Goal: Find specific page/section: Find specific page/section

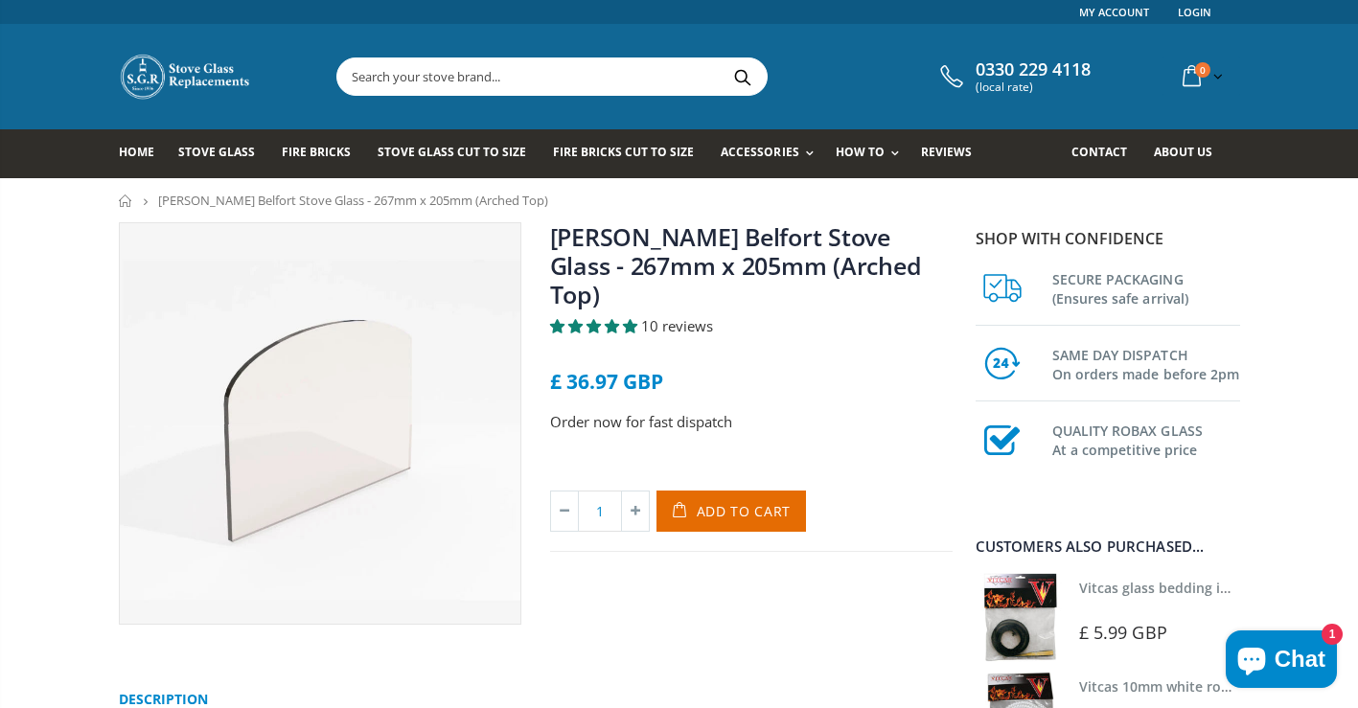
click at [463, 77] on input "text" at bounding box center [659, 76] width 644 height 36
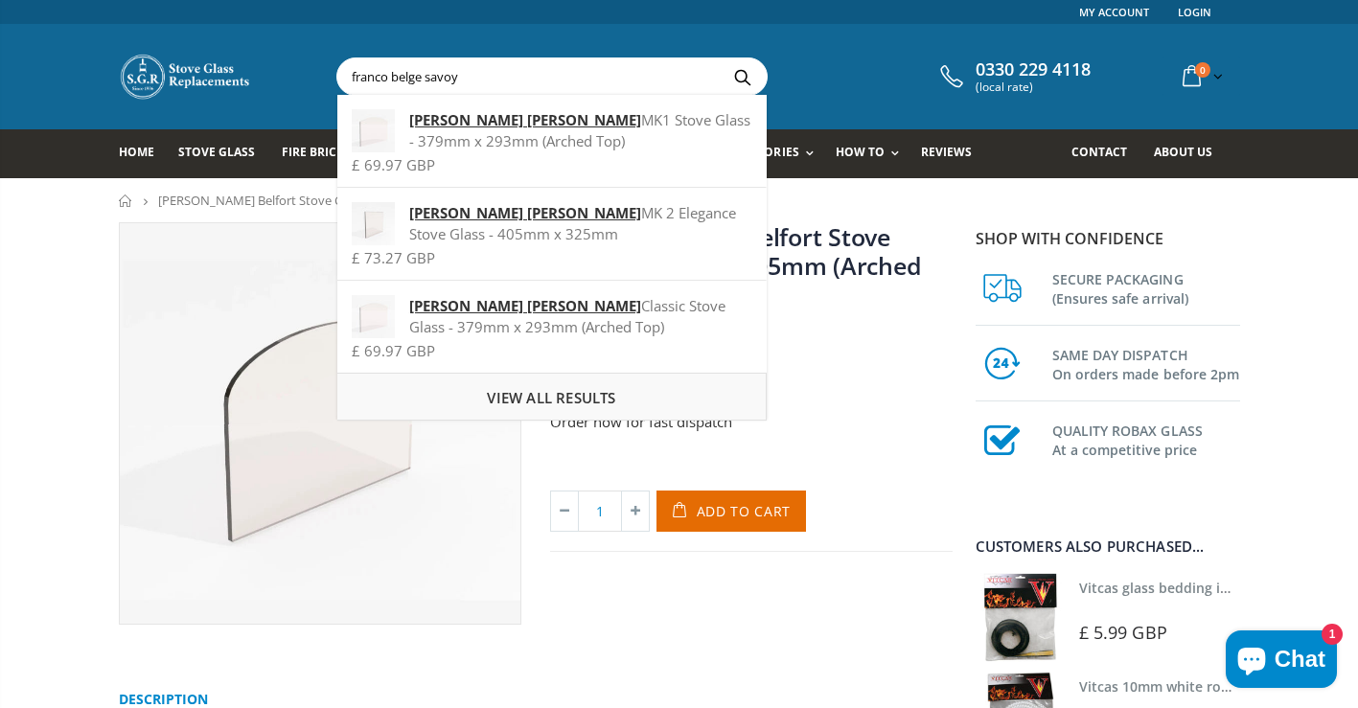
type input "franco belge savoy"
click at [538, 395] on span "View all results" at bounding box center [551, 397] width 128 height 19
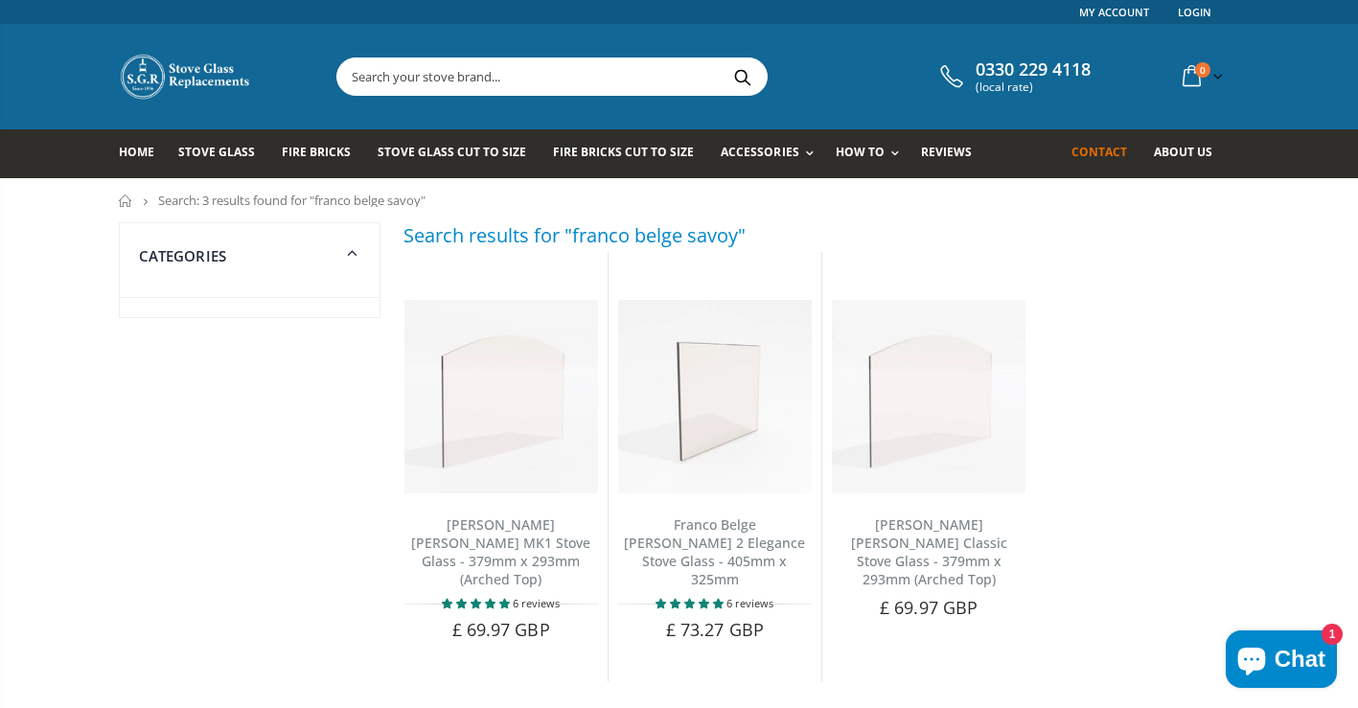
click at [1116, 154] on span "Contact" at bounding box center [1099, 152] width 56 height 16
